Goal: Task Accomplishment & Management: Manage account settings

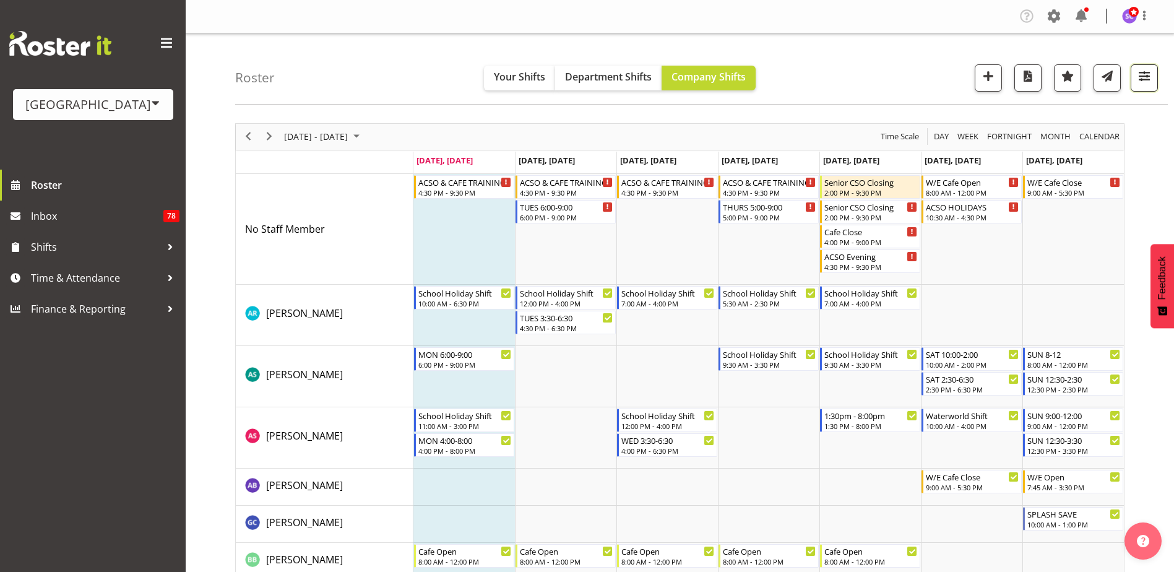
click at [1144, 82] on span "button" at bounding box center [1144, 76] width 16 height 16
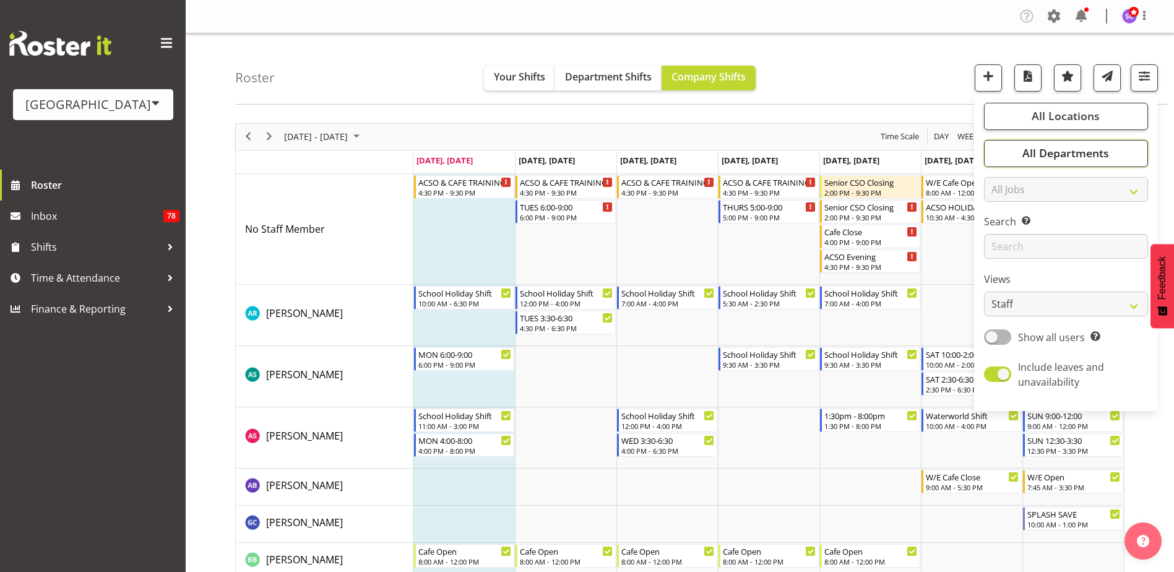
click at [1096, 148] on span "All Departments" at bounding box center [1065, 152] width 87 height 15
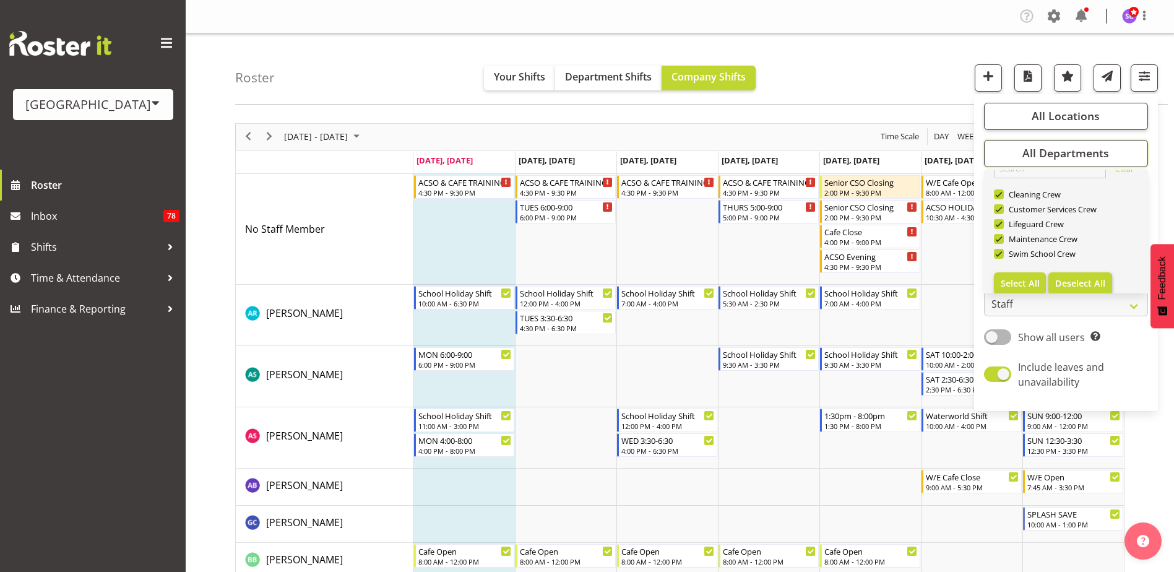
scroll to position [30, 0]
click at [1085, 271] on span "Deselect All" at bounding box center [1080, 273] width 50 height 12
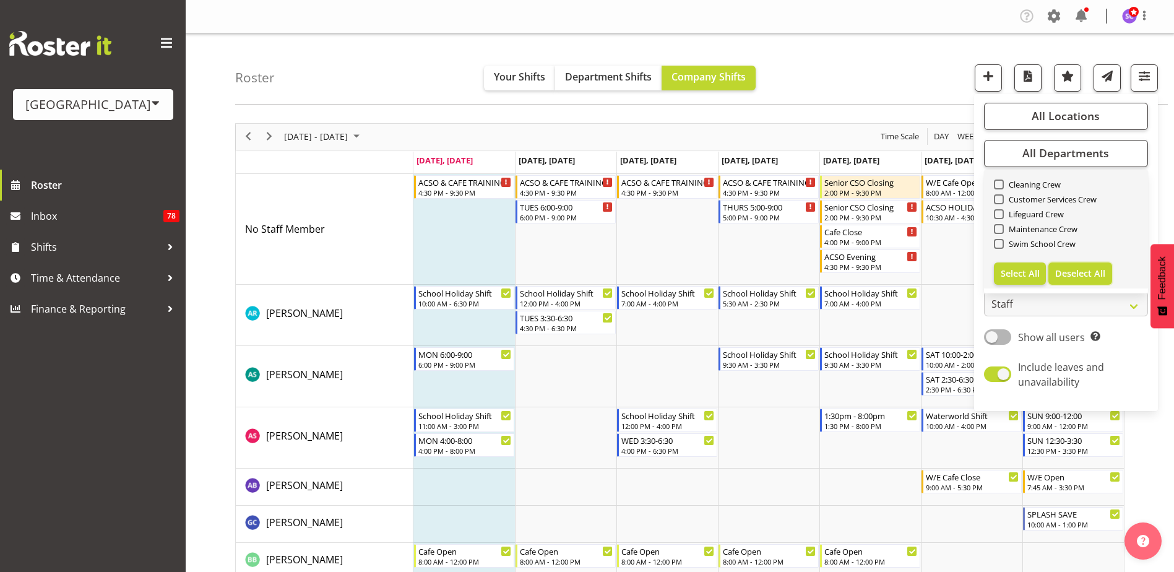
checkbox input "false"
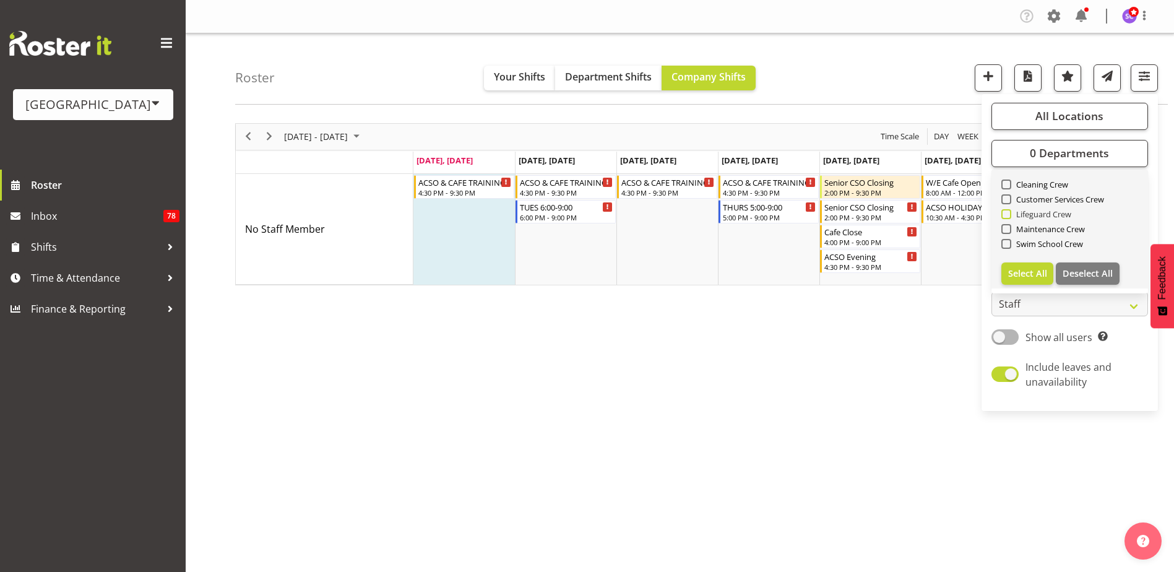
click at [1005, 214] on span at bounding box center [1006, 214] width 10 height 10
click at [1005, 214] on input "Lifeguard Crew" at bounding box center [1005, 214] width 8 height 8
checkbox input "true"
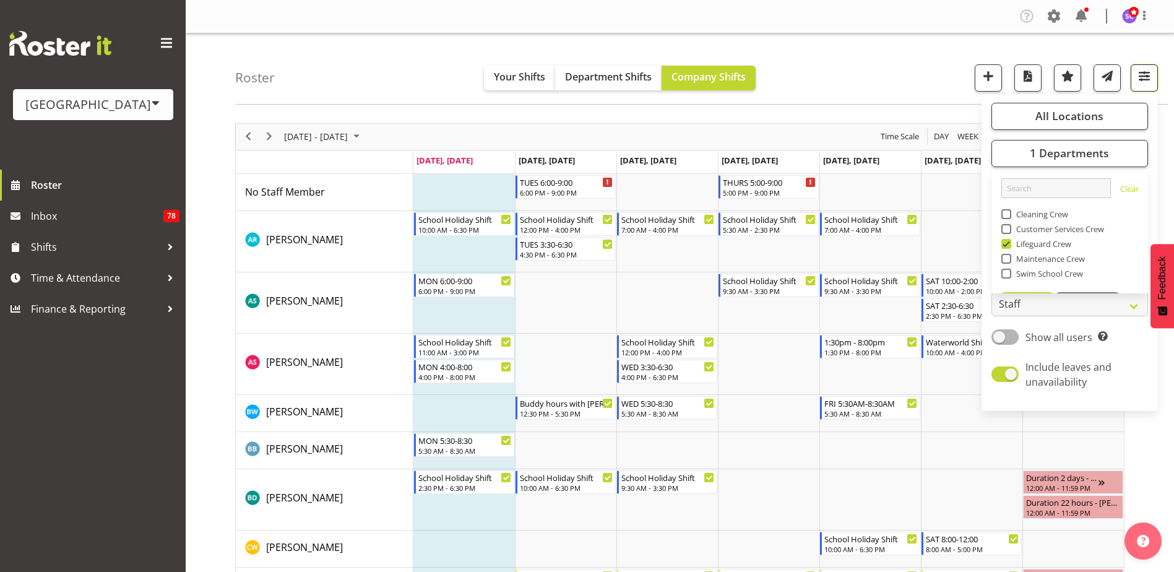
click at [1145, 82] on span "button" at bounding box center [1144, 76] width 16 height 16
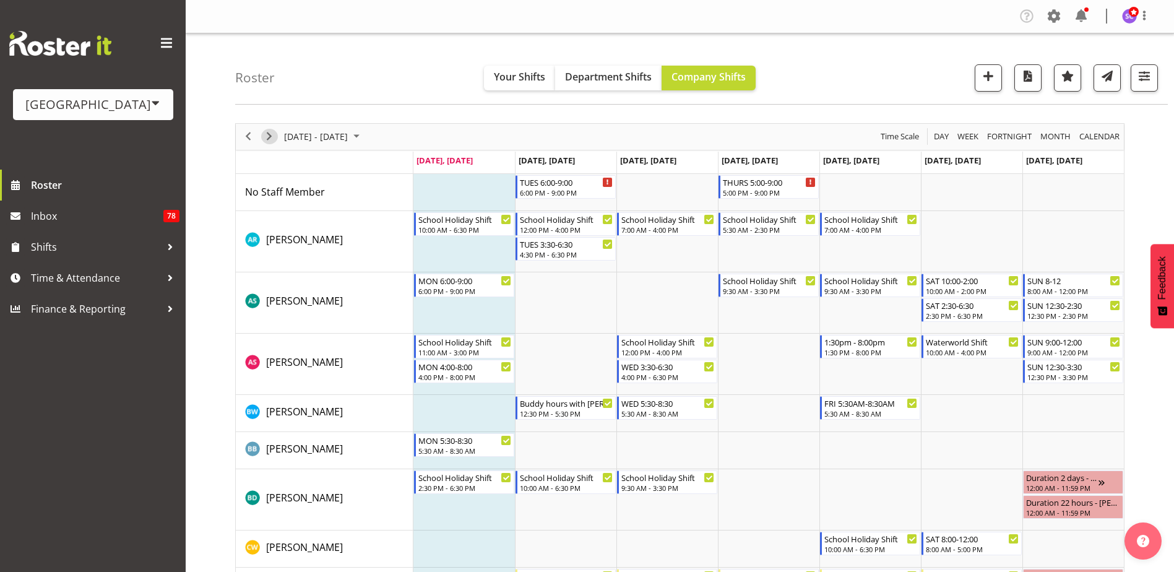
click at [268, 134] on span "Next" at bounding box center [269, 136] width 15 height 15
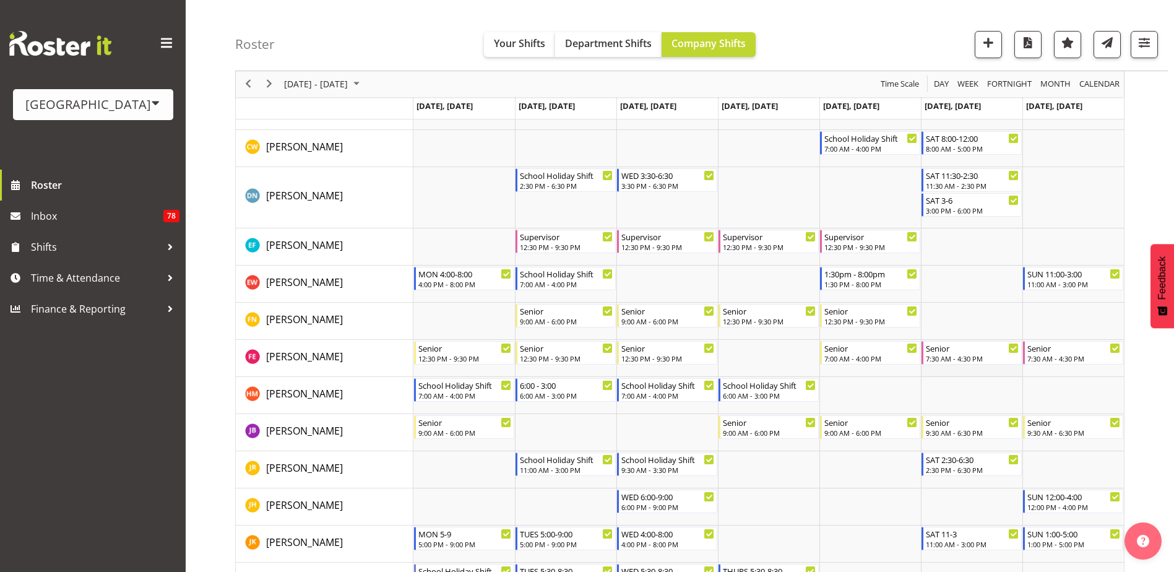
scroll to position [371, 0]
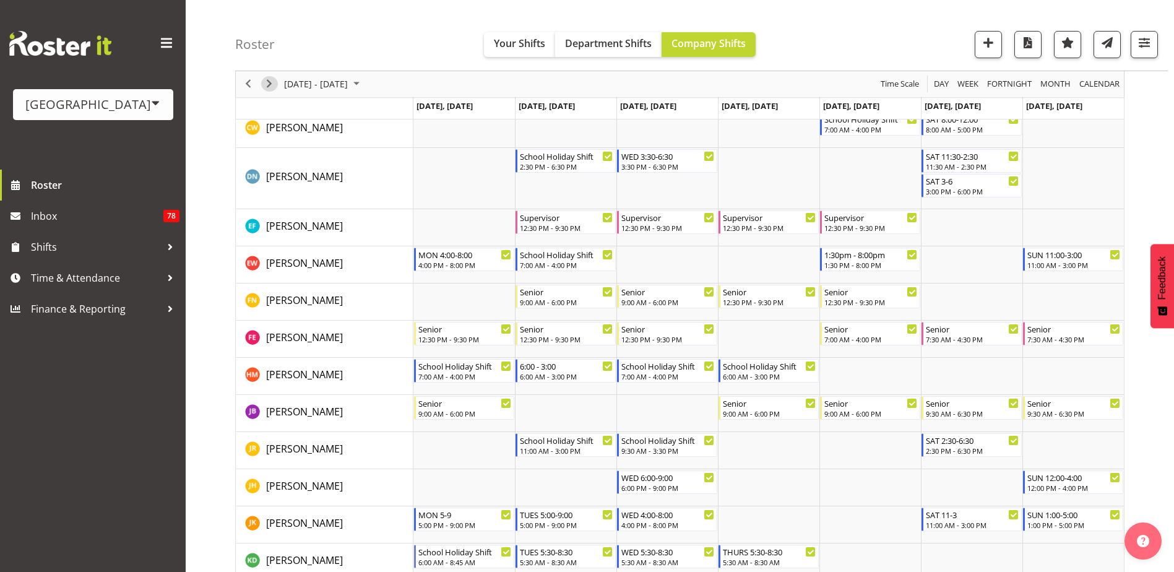
click at [270, 83] on span "Next" at bounding box center [269, 84] width 15 height 15
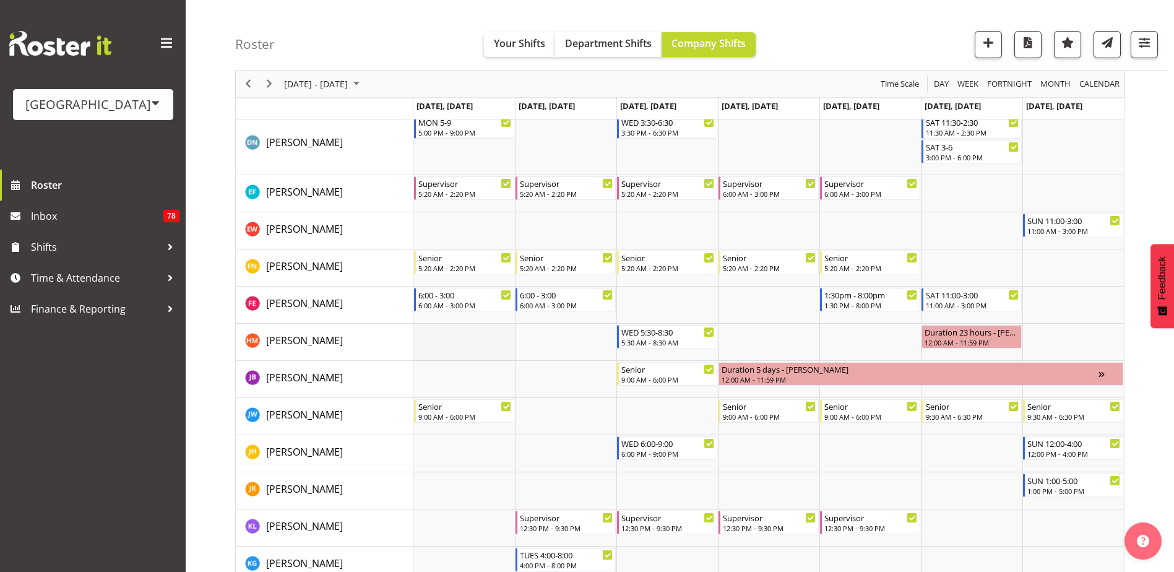
scroll to position [557, 0]
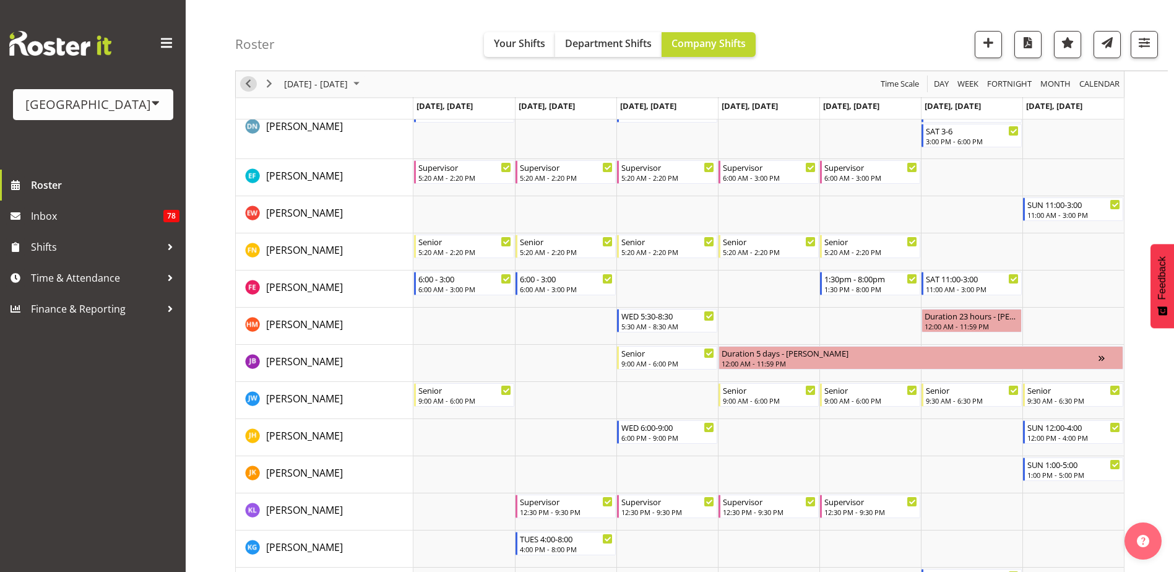
click at [244, 82] on span "Previous" at bounding box center [248, 84] width 15 height 15
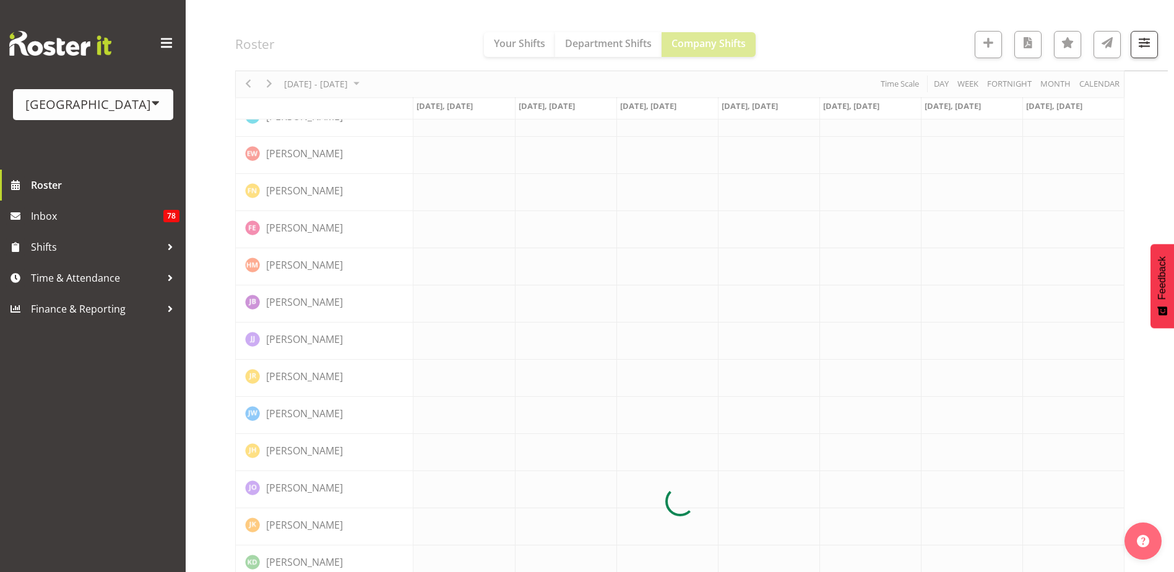
click at [244, 82] on div at bounding box center [679, 501] width 889 height 1870
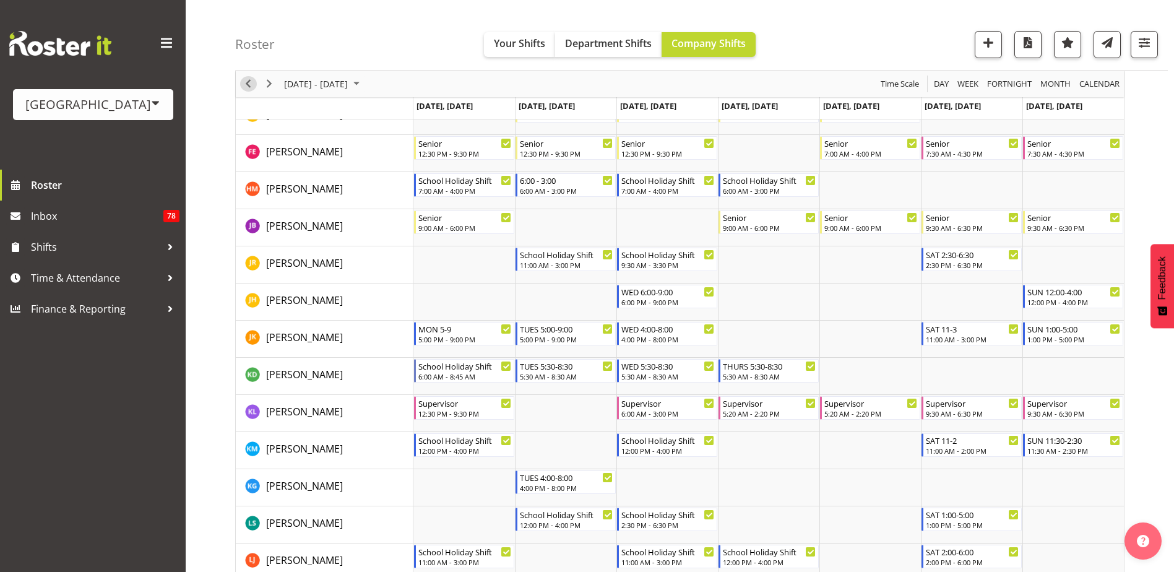
click at [251, 87] on span "Previous" at bounding box center [248, 84] width 15 height 15
